Goal: Task Accomplishment & Management: Complete application form

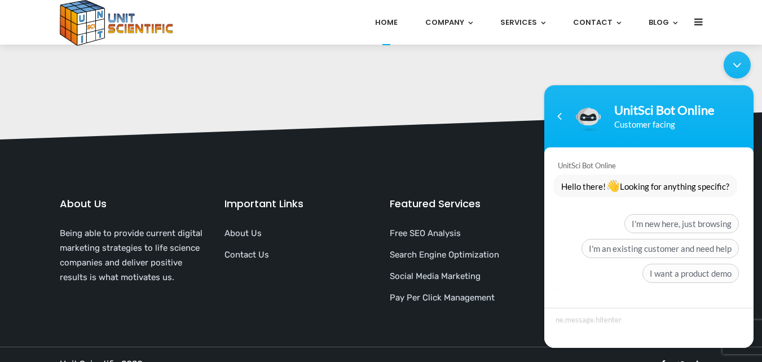
scroll to position [2583, 0]
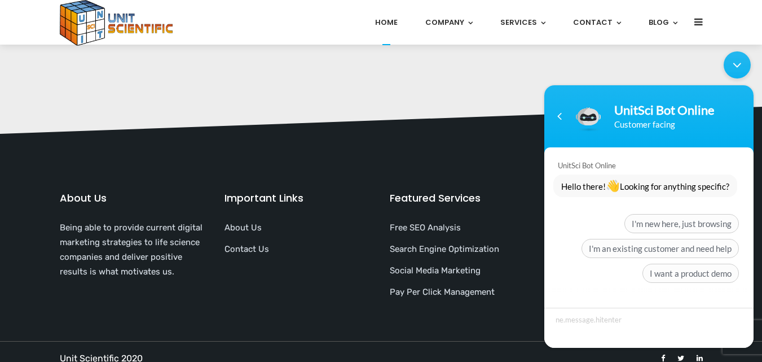
drag, startPoint x: 732, startPoint y: 63, endPoint x: 1243, endPoint y: 129, distance: 515.4
click at [732, 63] on div "chatwindow.minimize" at bounding box center [737, 64] width 27 height 27
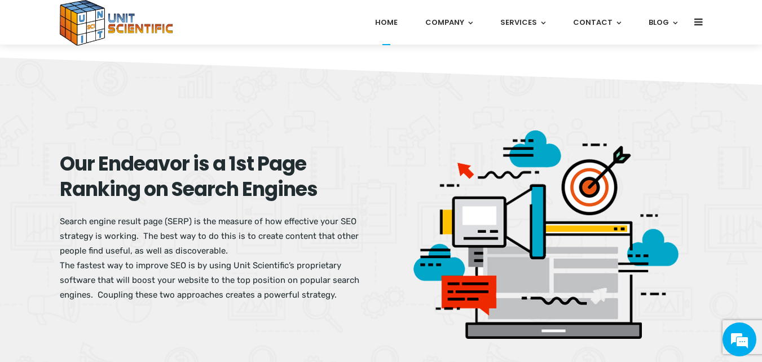
scroll to position [1078, 0]
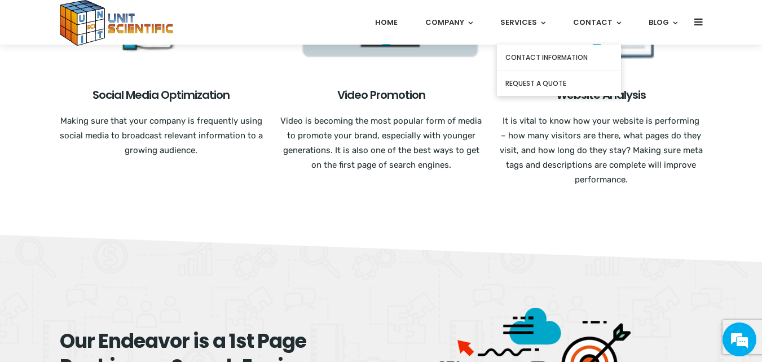
click at [600, 19] on link "Contact" at bounding box center [597, 22] width 48 height 45
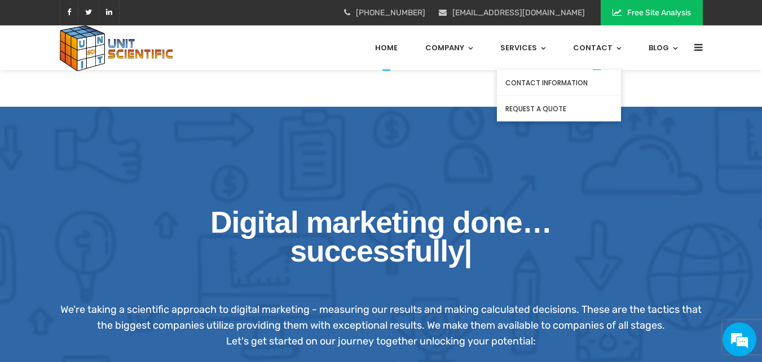
click at [592, 50] on link "Contact" at bounding box center [597, 47] width 48 height 45
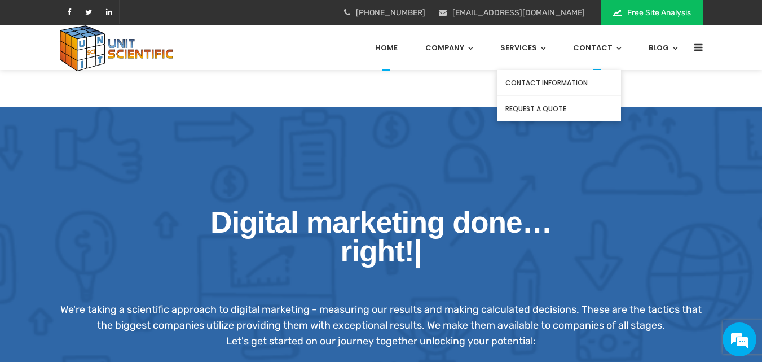
click at [530, 106] on link "Request a Quote" at bounding box center [559, 108] width 124 height 25
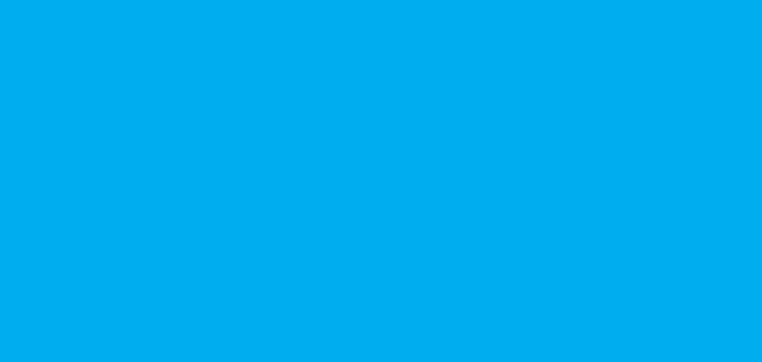
drag, startPoint x: 0, startPoint y: 95, endPoint x: 118, endPoint y: 3, distance: 150.0
click at [0, 93] on div at bounding box center [381, 181] width 762 height 362
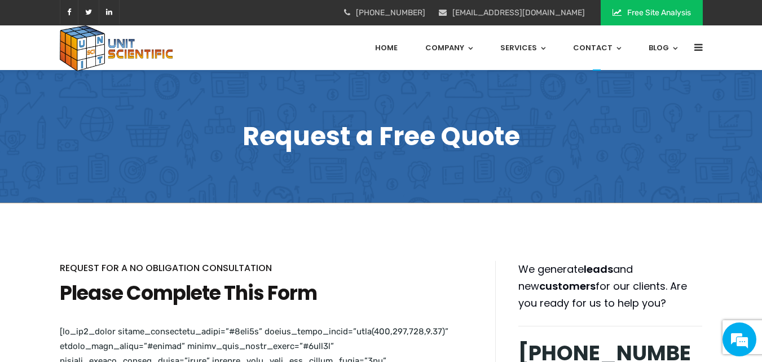
drag, startPoint x: 0, startPoint y: 117, endPoint x: 71, endPoint y: 49, distance: 98.6
click at [0, 117] on div "Request a Free Quote" at bounding box center [381, 136] width 762 height 133
click at [181, 5] on div at bounding box center [134, 12] width 148 height 24
click at [34, 118] on div "Request a Free Quote" at bounding box center [381, 136] width 762 height 133
